Goal: Task Accomplishment & Management: Complete application form

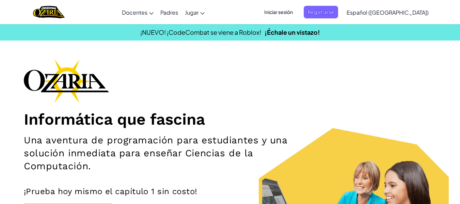
click at [297, 16] on span "Iniciar sesión" at bounding box center [278, 12] width 37 height 13
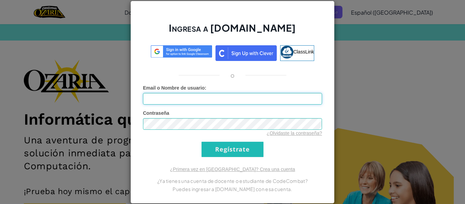
type input "[EMAIL_ADDRESS][DOMAIN_NAME]"
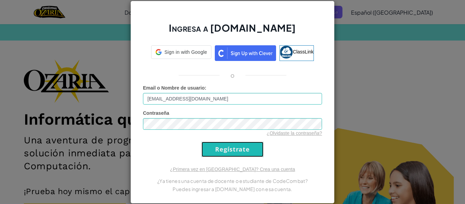
click at [223, 147] on input "Regístrate" at bounding box center [233, 149] width 62 height 15
